Goal: Information Seeking & Learning: Learn about a topic

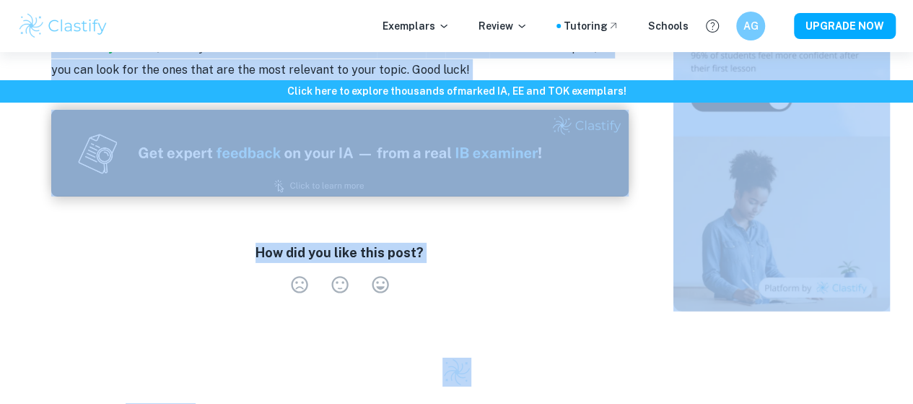
scroll to position [2377, 0]
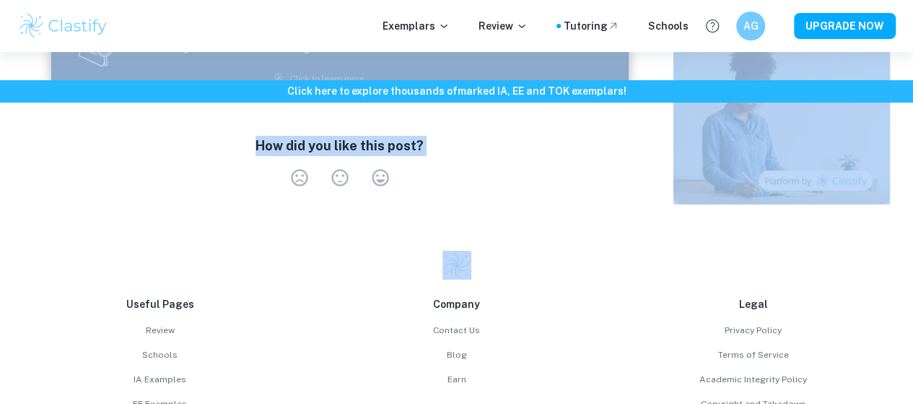
drag, startPoint x: 178, startPoint y: 132, endPoint x: 326, endPoint y: 203, distance: 163.4
click at [340, 48] on div "Exemplars Review Tutoring Schools AG UPGRADE NOW" at bounding box center [456, 26] width 913 height 52
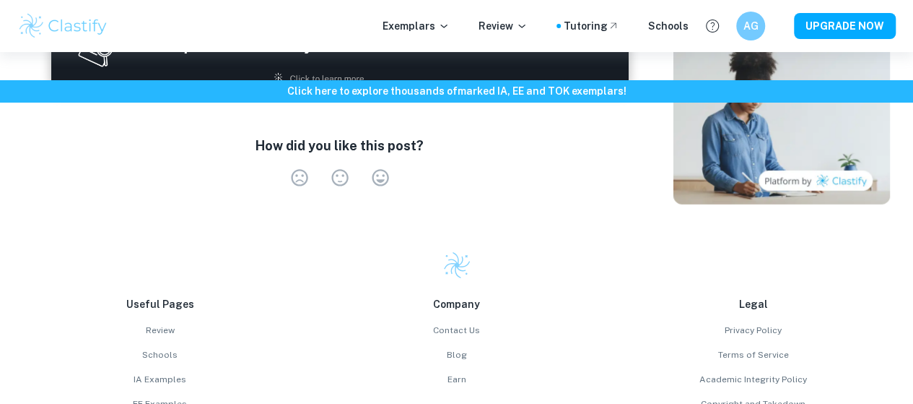
click at [353, 124] on div "How did you like this post? Very Dissatisfied Neutral Very Satisfied Empty" at bounding box center [340, 164] width 578 height 80
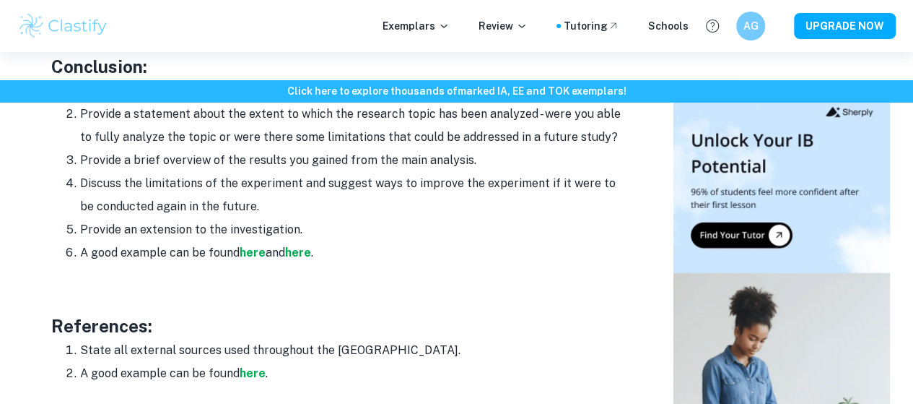
scroll to position [1840, 0]
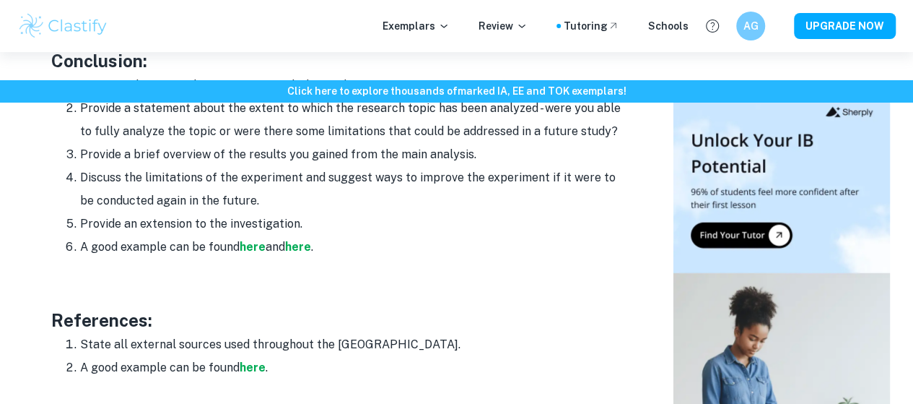
click at [235, 212] on li "Provide an extension to the investigation." at bounding box center [354, 223] width 549 height 23
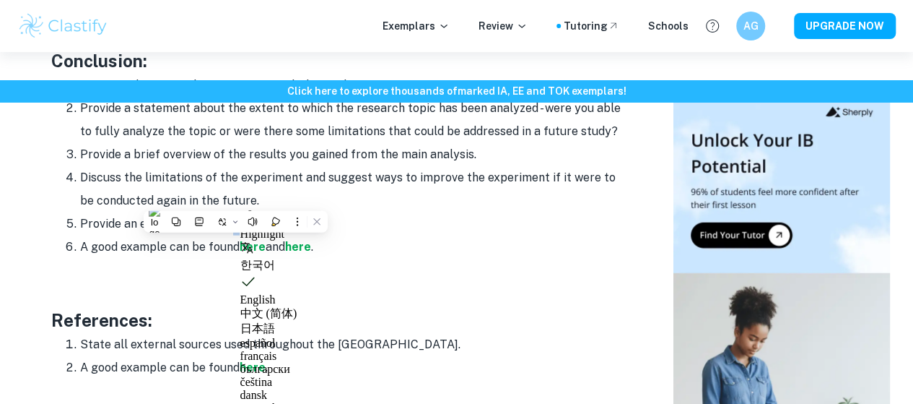
click at [235, 212] on li "Provide an extension to the investigation." at bounding box center [354, 223] width 549 height 23
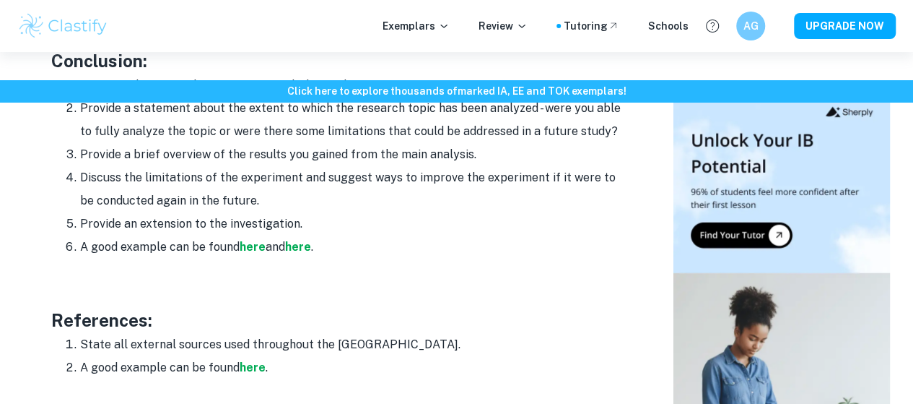
click at [235, 212] on li "Provide an extension to the investigation." at bounding box center [354, 223] width 549 height 23
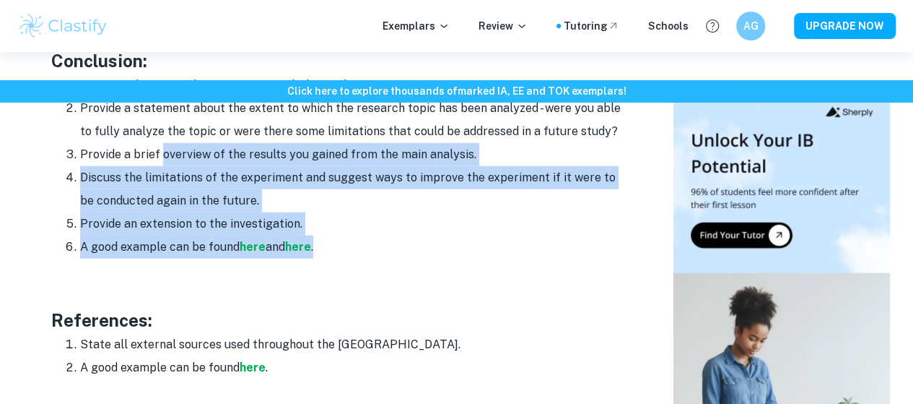
drag, startPoint x: 319, startPoint y: 227, endPoint x: 162, endPoint y: 129, distance: 184.5
click at [162, 129] on ol "Re-state the aim of the essay to refresh the reader's memory. Provide a stateme…" at bounding box center [340, 166] width 578 height 185
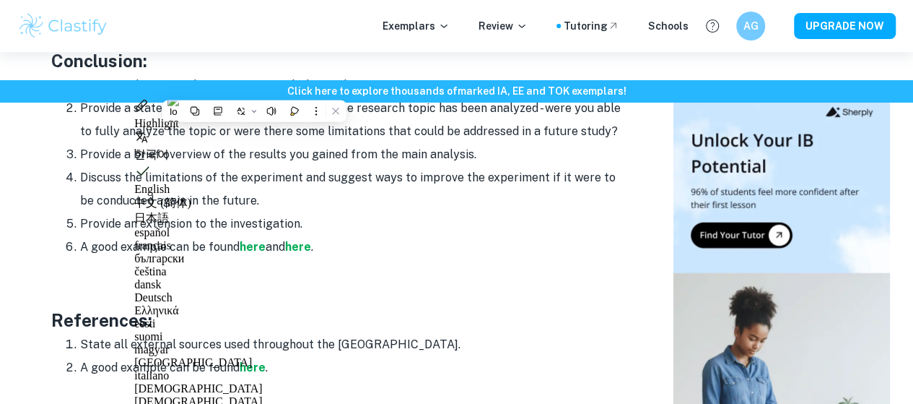
click at [269, 356] on li "A good example can be found here ." at bounding box center [354, 367] width 549 height 23
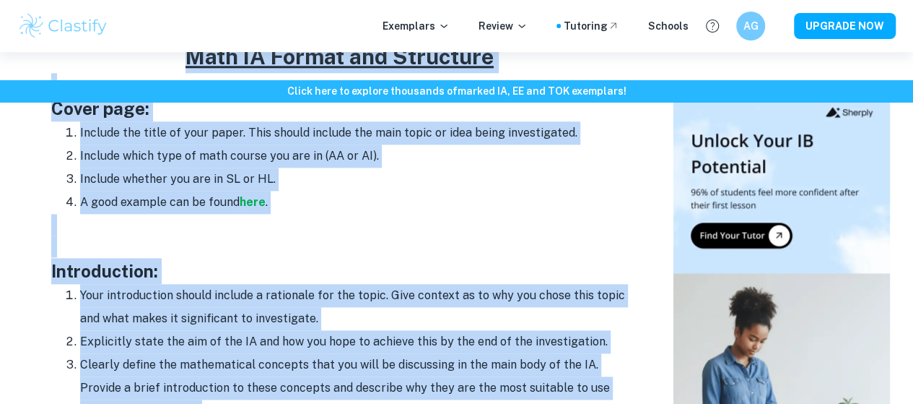
scroll to position [726, 0]
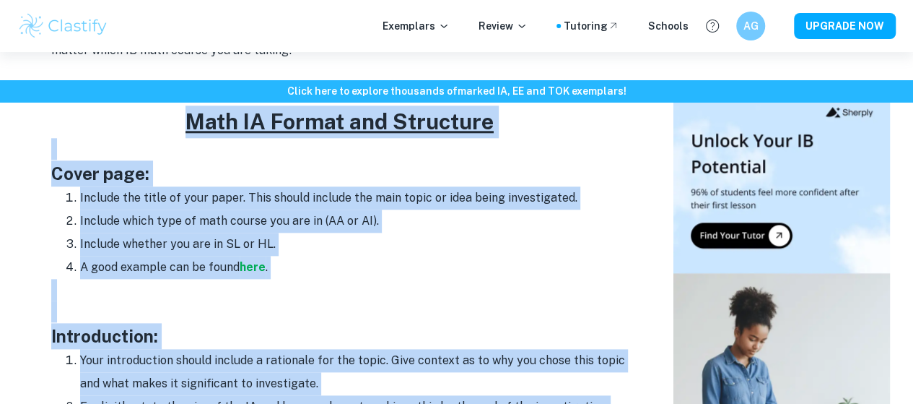
drag, startPoint x: 266, startPoint y: 347, endPoint x: 181, endPoint y: 105, distance: 257.1
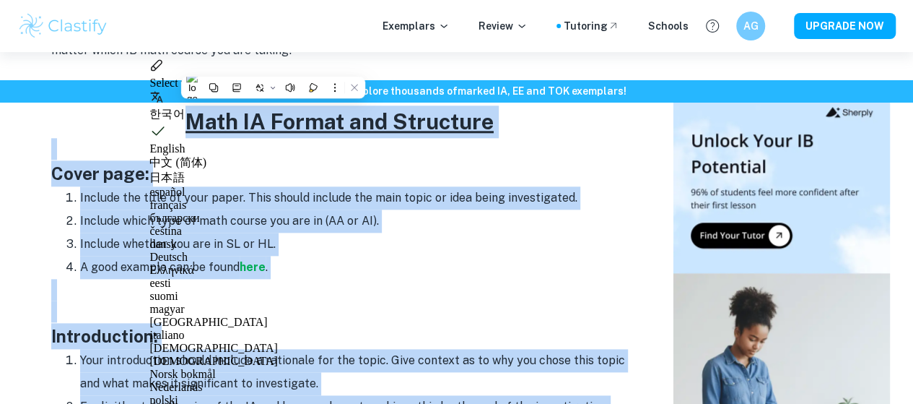
copy div "Math IA Format and Structure Cover page: Include the title of your paper. This …"
click at [286, 256] on li "A good example can be found here ." at bounding box center [354, 267] width 549 height 23
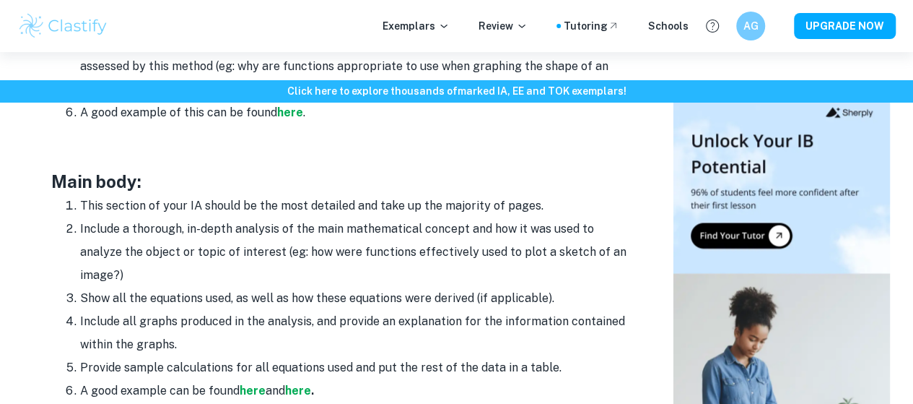
scroll to position [1206, 0]
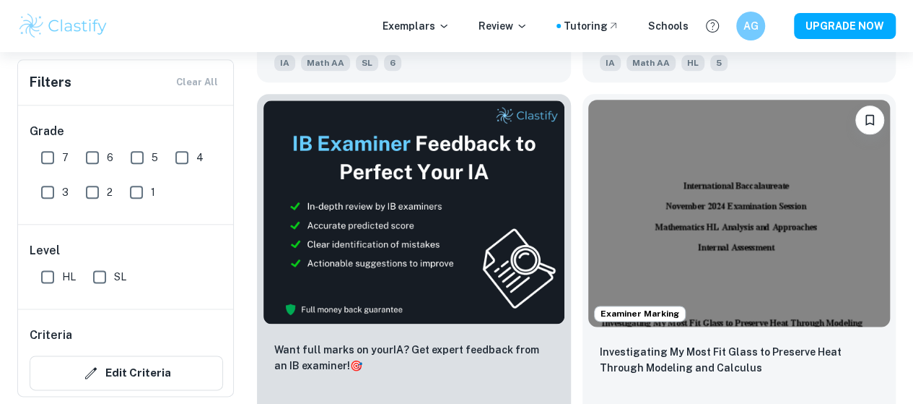
scroll to position [481, 0]
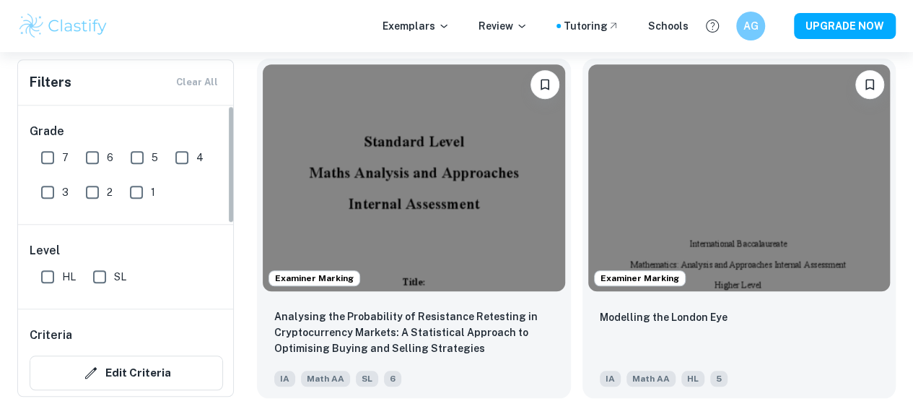
click at [50, 157] on input "7" at bounding box center [47, 157] width 29 height 29
checkbox input "true"
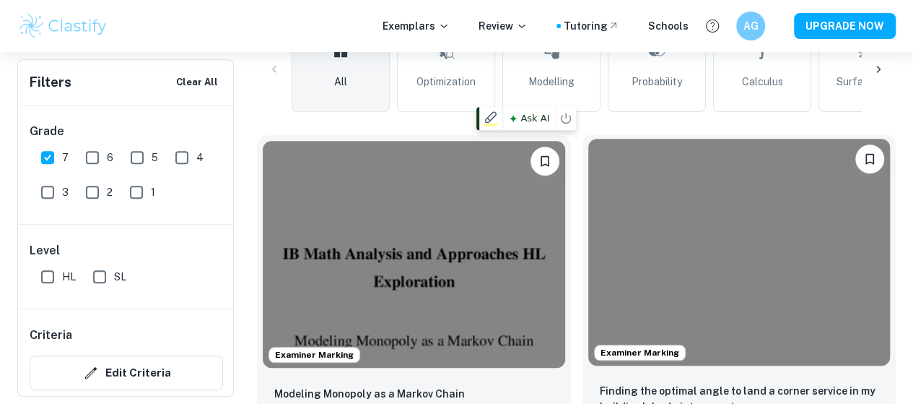
scroll to position [440, 0]
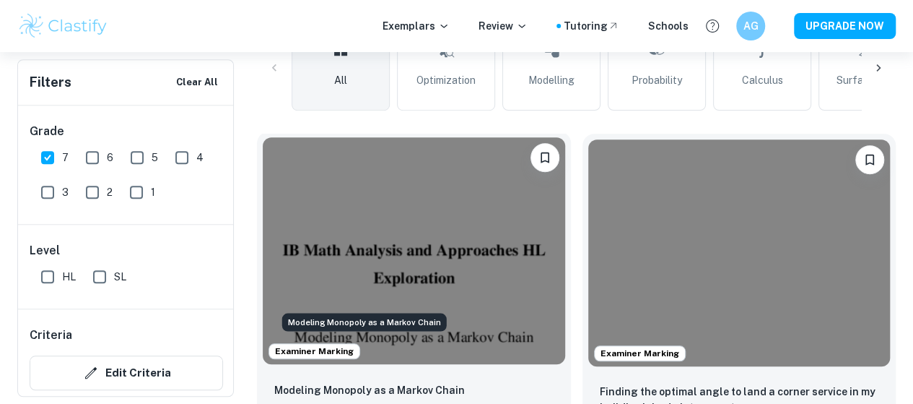
click at [358, 382] on p "Modeling Monopoly as a Markov Chain" at bounding box center [369, 390] width 191 height 16
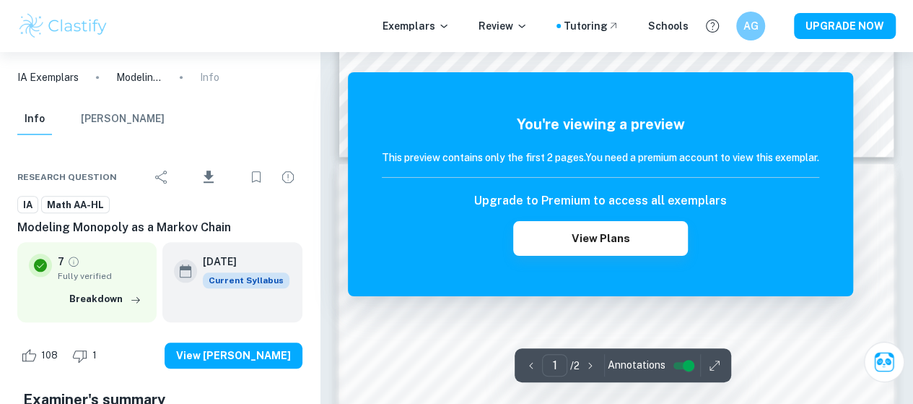
scroll to position [657, 0]
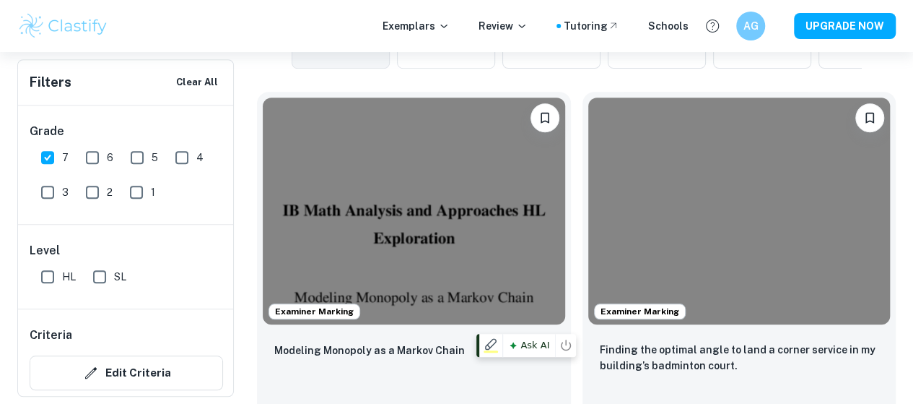
scroll to position [466, 0]
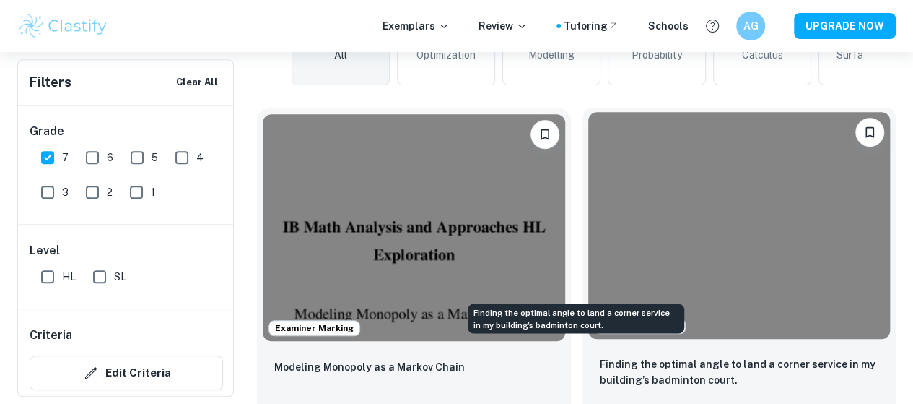
click at [608, 356] on p "Finding the optimal angle to land a corner service in my building’s badminton c…" at bounding box center [739, 372] width 279 height 32
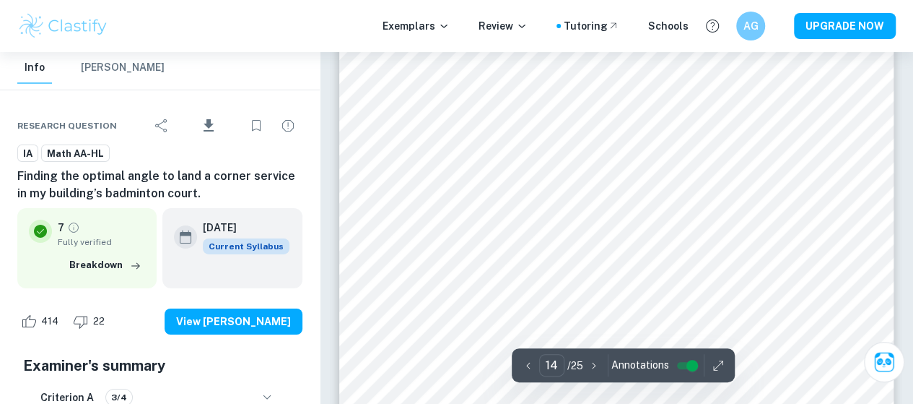
scroll to position [10853, 0]
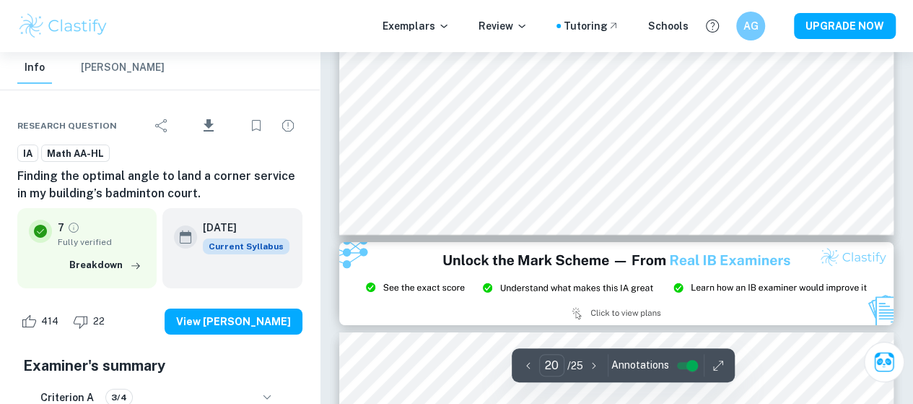
type input "21"
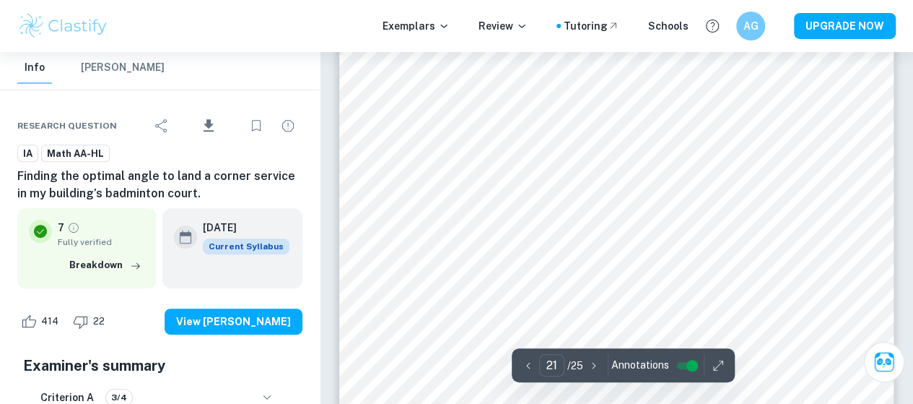
scroll to position [16701, 0]
